Goal: Navigation & Orientation: Go to known website

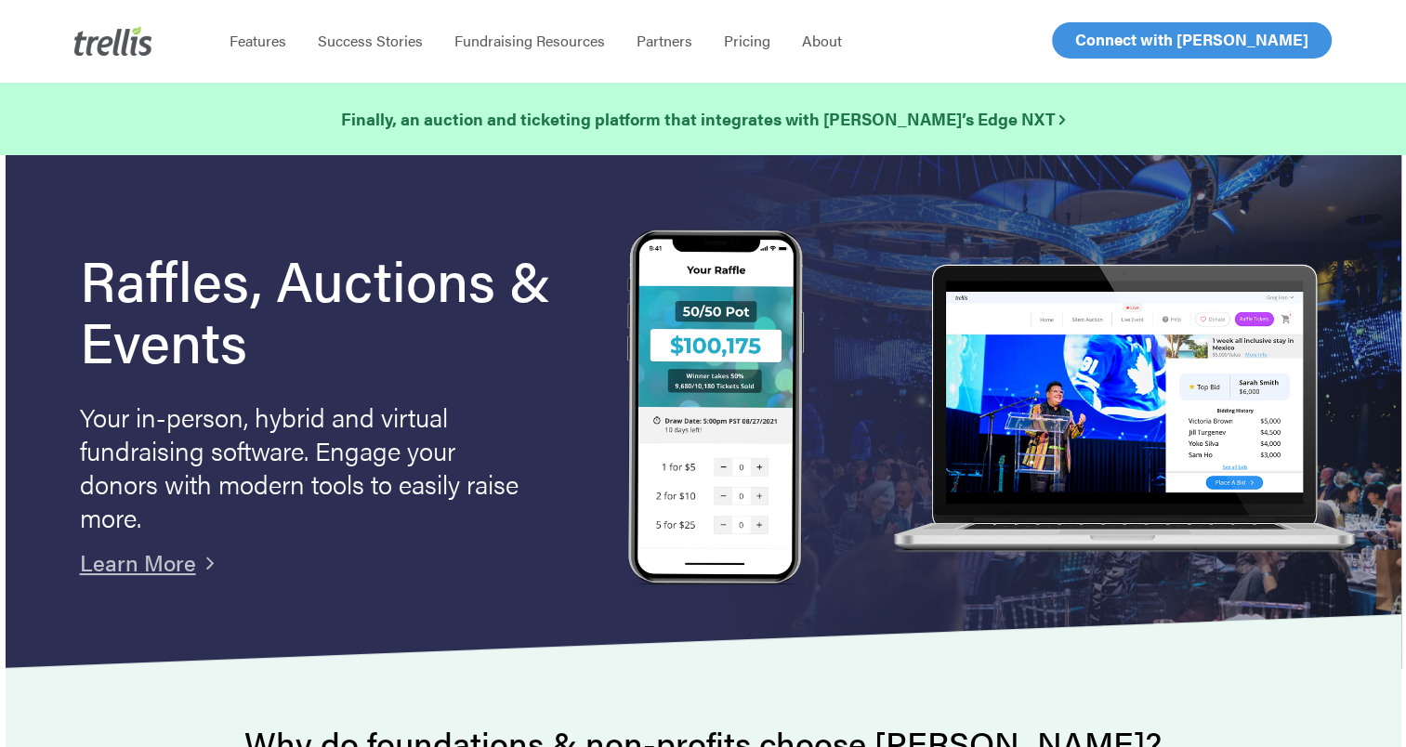
click at [1112, 50] on span "Log In" at bounding box center [1096, 40] width 45 height 22
